Goal: Task Accomplishment & Management: Complete application form

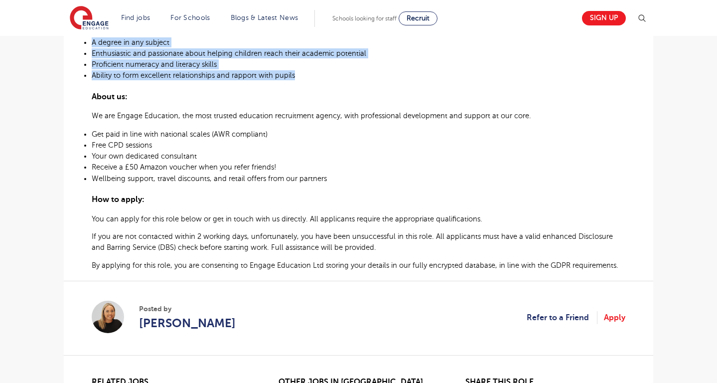
click at [357, 125] on div "Graduate Teaching Assistant – Primary School in Wembley Whether you’re about to…" at bounding box center [358, 27] width 533 height 486
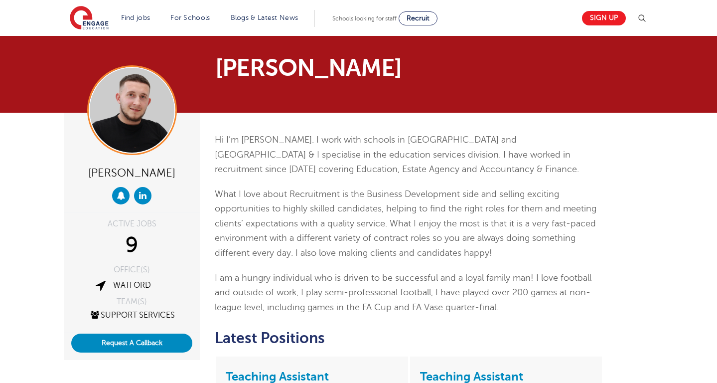
scroll to position [156, 0]
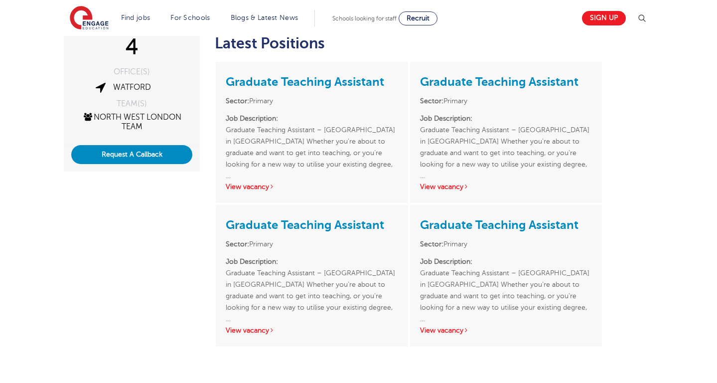
scroll to position [191, 0]
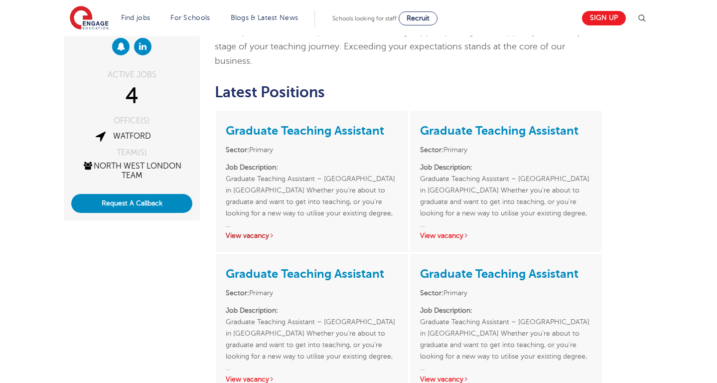
click at [250, 232] on link "View vacancy" at bounding box center [250, 235] width 49 height 7
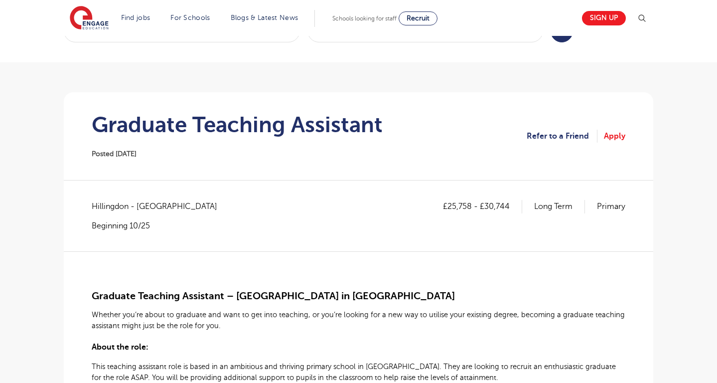
scroll to position [36, 0]
click at [609, 138] on link "Apply" at bounding box center [614, 136] width 21 height 13
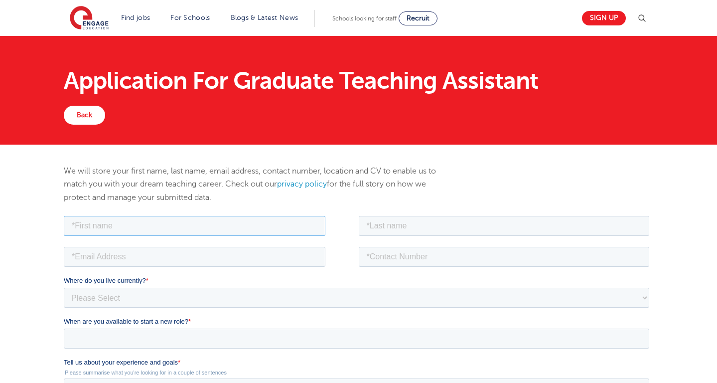
click at [214, 226] on input "text" at bounding box center [194, 225] width 261 height 20
click at [93, 230] on input "[MEDICAL_DATA][PERSON_NAME]" at bounding box center [194, 225] width 261 height 20
click at [88, 228] on input "[MEDICAL_DATA][PERSON_NAME]" at bounding box center [194, 225] width 261 height 20
type input "[MEDICAL_DATA][PERSON_NAME]"
click at [389, 220] on input "text" at bounding box center [504, 225] width 291 height 20
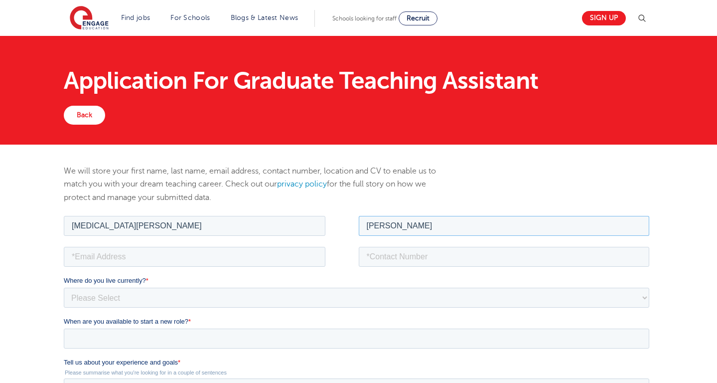
type input "Ahmad"
click at [301, 260] on input "email" at bounding box center [194, 256] width 261 height 20
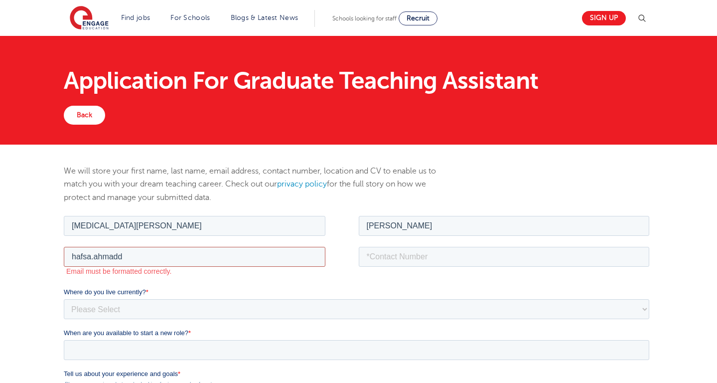
type input "hafsa.ahmadd@outlook.com"
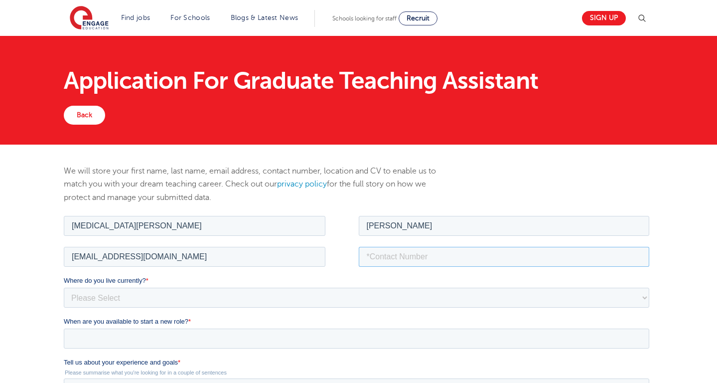
click at [400, 253] on input "tel" at bounding box center [504, 256] width 291 height 20
type input "07411065156"
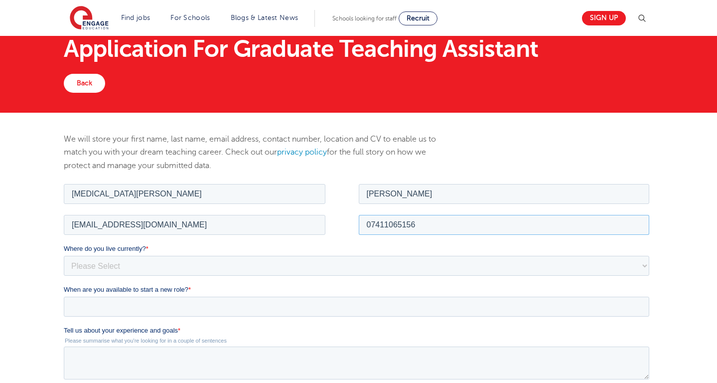
scroll to position [35, 0]
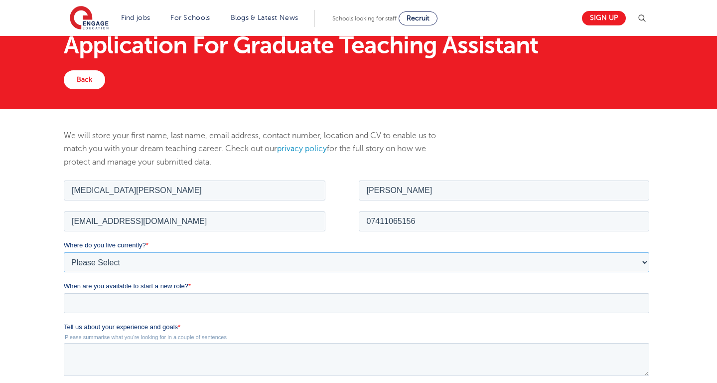
click at [114, 262] on select "Please Select UK Canada Ireland Australia New Zealand Europe USA South Africa J…" at bounding box center [356, 262] width 585 height 20
select select "UK"
click at [64, 252] on select "Please Select UK Canada Ireland Australia New Zealand Europe USA South Africa J…" at bounding box center [356, 262] width 585 height 20
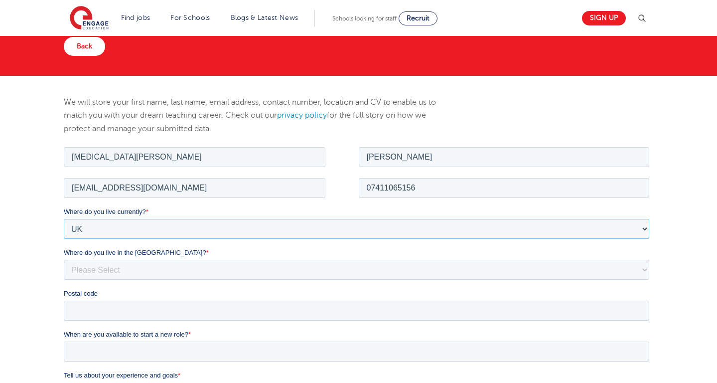
scroll to position [72, 0]
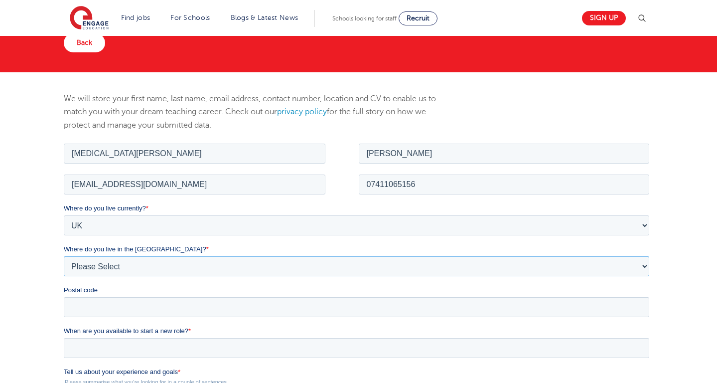
click at [86, 264] on select "Please Select Overseas Barnsley Bedfordshire Berkshire Bournemouth Bracknell Fo…" at bounding box center [356, 266] width 585 height 20
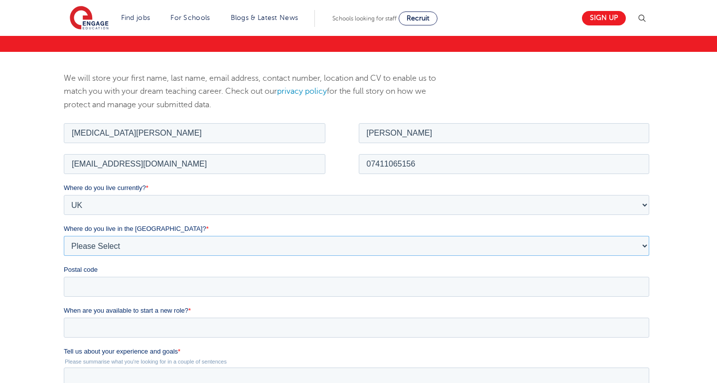
scroll to position [109, 0]
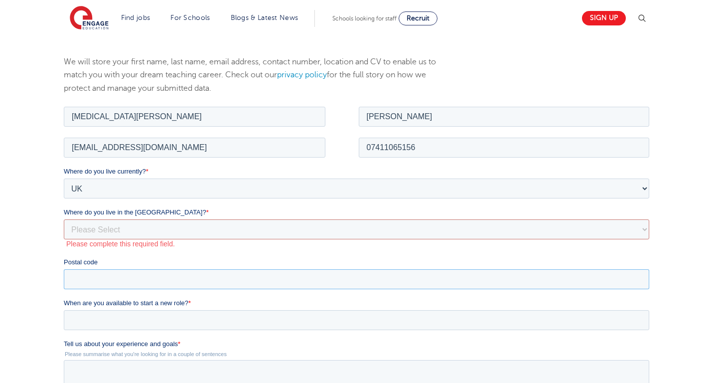
click at [85, 275] on input "Postal code" at bounding box center [356, 278] width 585 height 20
type input "WD23 4SL"
click at [86, 319] on input "When are you available to start a new role? *" at bounding box center [356, 319] width 585 height 20
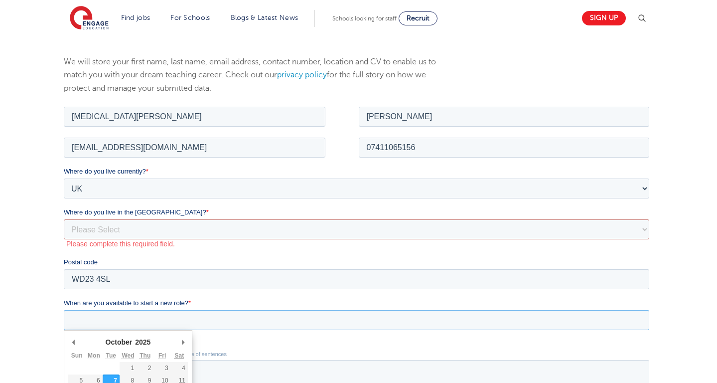
scroll to position [189, 0]
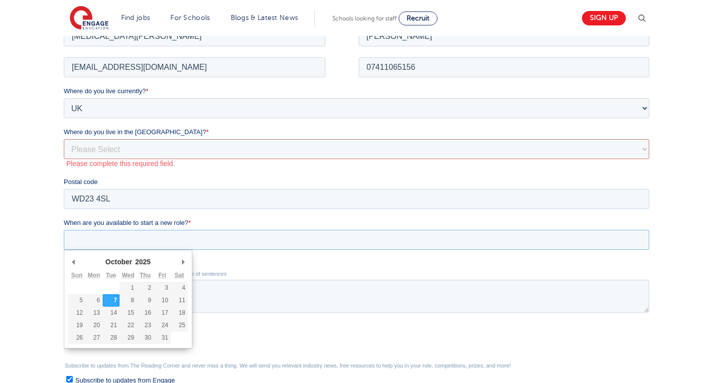
type div "2025-10-08"
type input "2025/10/08"
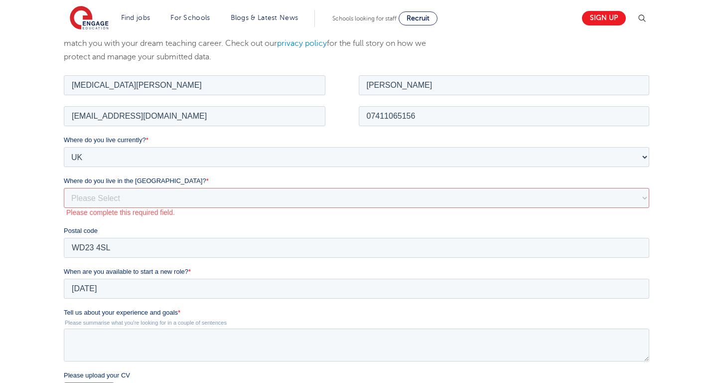
scroll to position [141, 0]
click at [108, 195] on select "Please Select Overseas Barnsley Bedfordshire Berkshire Bournemouth Bracknell Fo…" at bounding box center [356, 196] width 585 height 20
select select "London"
click at [64, 186] on select "Please Select Overseas Barnsley Bedfordshire Berkshire Bournemouth Bracknell Fo…" at bounding box center [356, 196] width 585 height 20
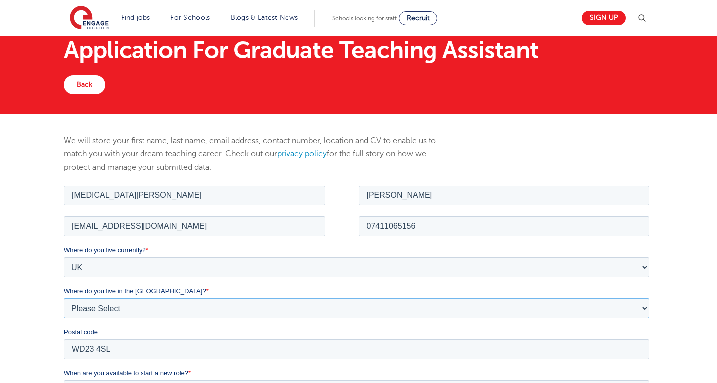
scroll to position [0, 0]
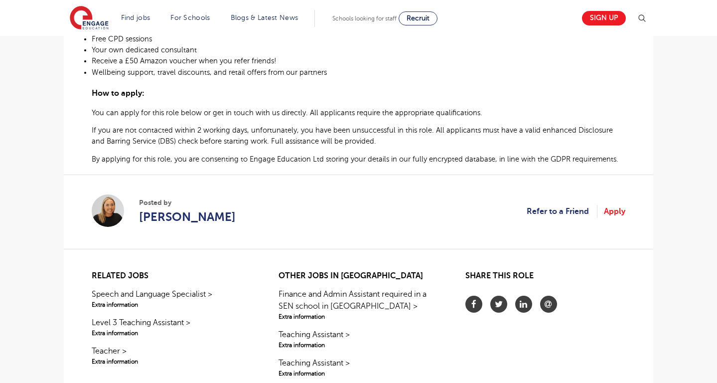
scroll to position [615, 0]
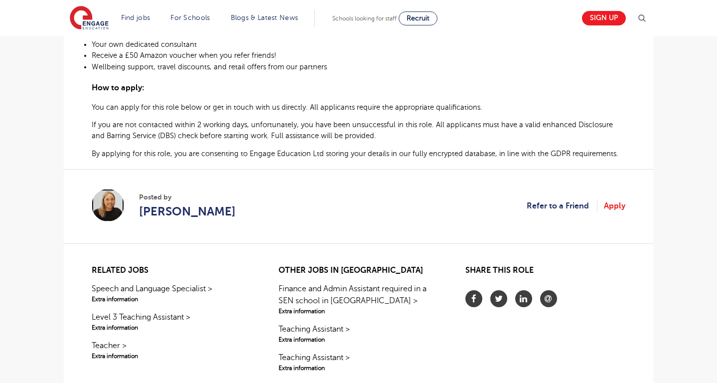
click at [116, 211] on img at bounding box center [108, 205] width 32 height 32
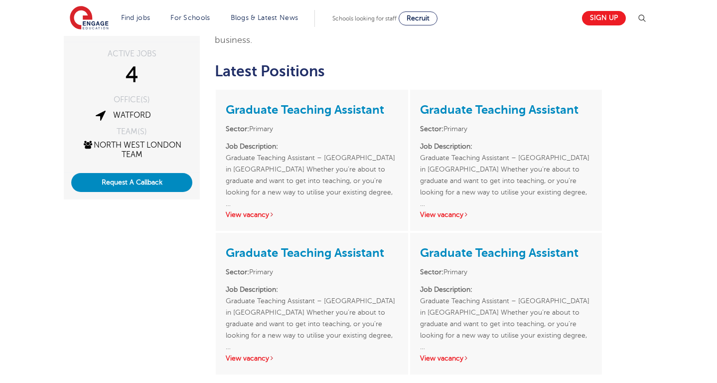
scroll to position [208, 0]
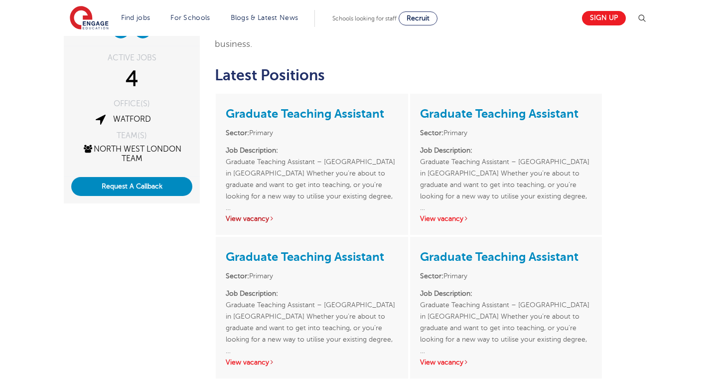
click at [248, 215] on link "View vacancy" at bounding box center [250, 218] width 49 height 7
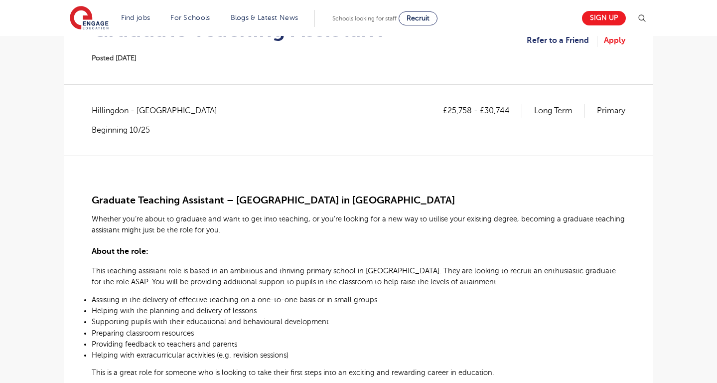
scroll to position [125, 0]
